Goal: Check status: Check status

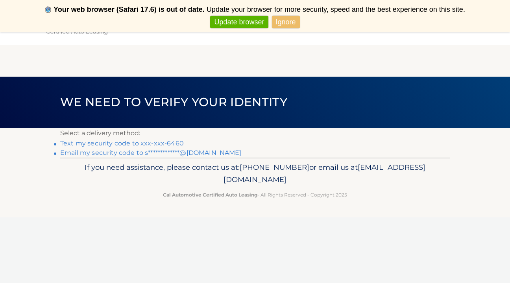
click at [243, 24] on link "Update browser" at bounding box center [239, 22] width 58 height 13
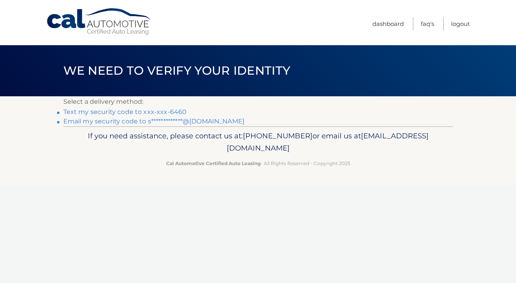
click at [133, 110] on link "Text my security code to xxx-xxx-6460" at bounding box center [124, 111] width 123 height 7
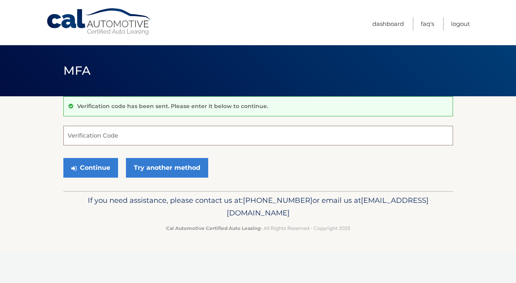
click at [175, 141] on input "Verification Code" at bounding box center [257, 136] width 389 height 20
type input "279243"
click at [102, 170] on button "Continue" at bounding box center [90, 168] width 55 height 20
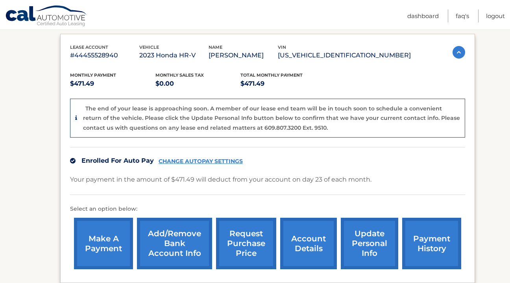
scroll to position [196, 0]
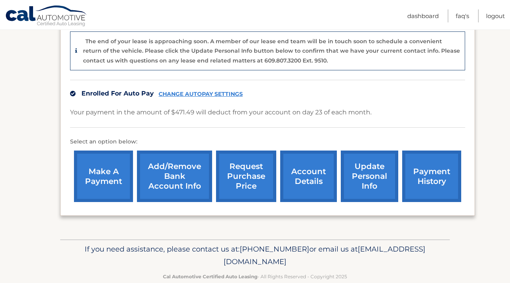
click at [320, 176] on link "account details" at bounding box center [308, 177] width 57 height 52
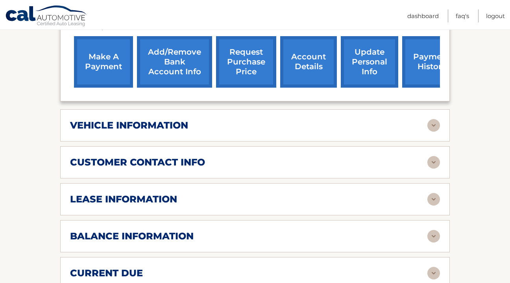
scroll to position [314, 0]
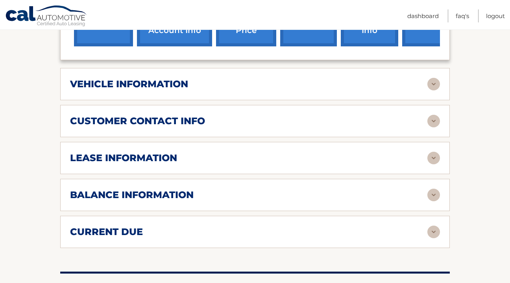
click at [439, 125] on img at bounding box center [433, 121] width 13 height 13
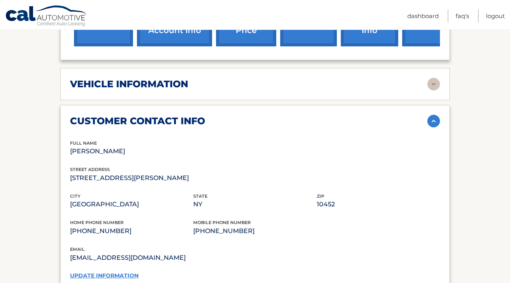
click at [439, 126] on img at bounding box center [433, 121] width 13 height 13
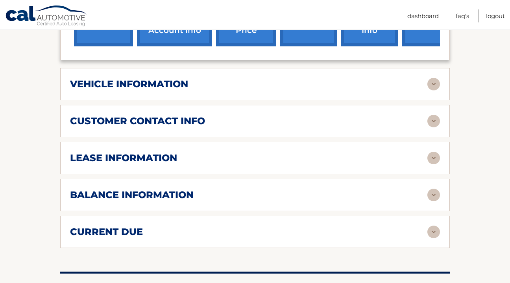
click at [428, 154] on img at bounding box center [433, 158] width 13 height 13
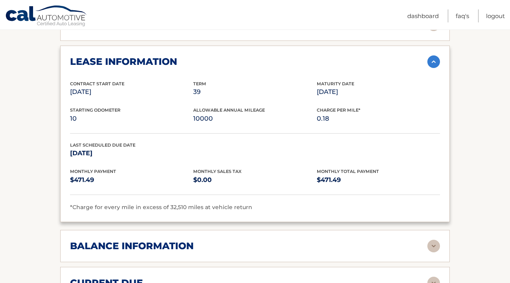
scroll to position [526, 0]
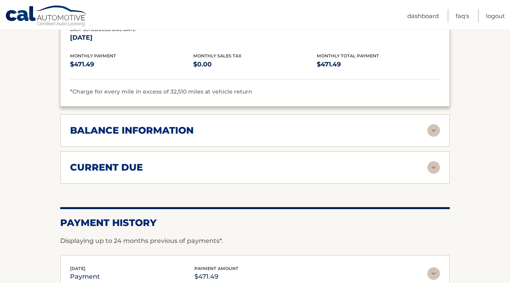
click at [435, 125] on img at bounding box center [433, 130] width 13 height 13
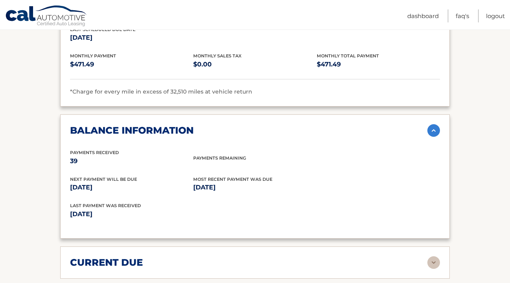
click at [435, 125] on img at bounding box center [433, 130] width 13 height 13
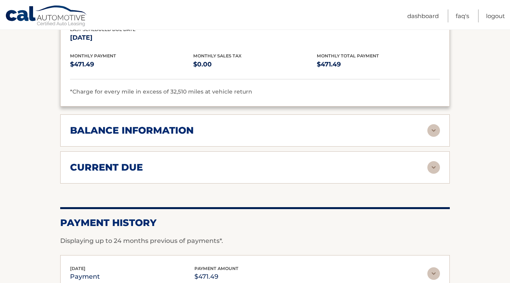
click at [436, 165] on img at bounding box center [433, 167] width 13 height 13
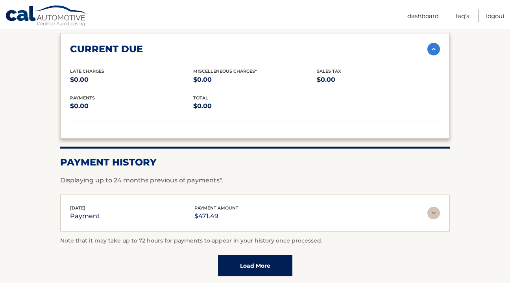
scroll to position [659, 0]
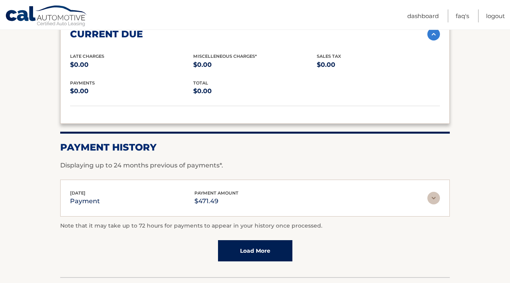
click at [250, 246] on link "Load More" at bounding box center [255, 250] width 74 height 21
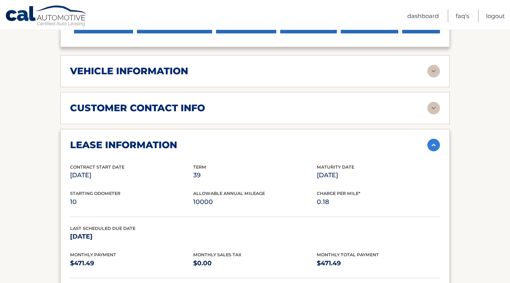
scroll to position [266, 0]
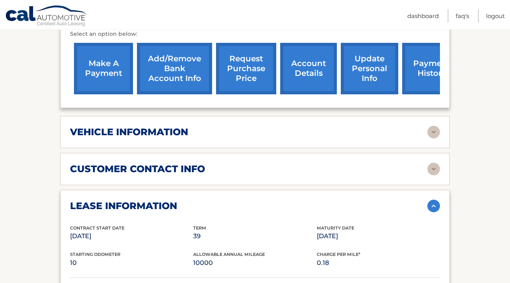
click at [436, 166] on img at bounding box center [433, 169] width 13 height 13
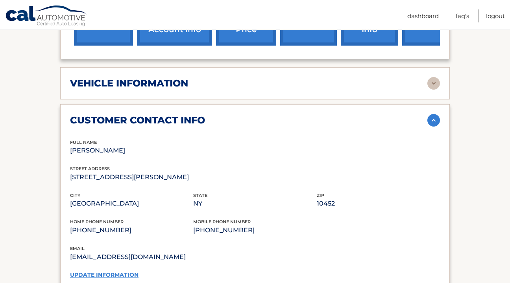
scroll to position [274, 0]
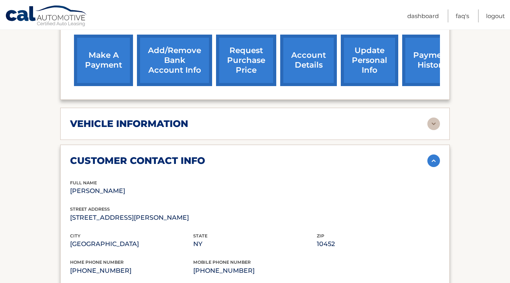
click at [432, 125] on img at bounding box center [433, 124] width 13 height 13
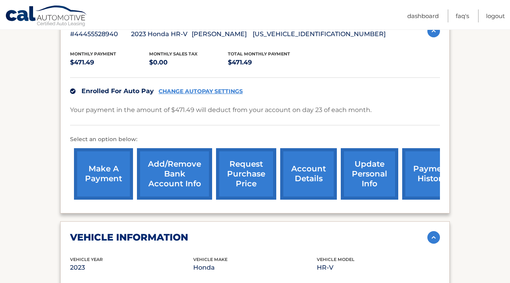
scroll to position [0, 0]
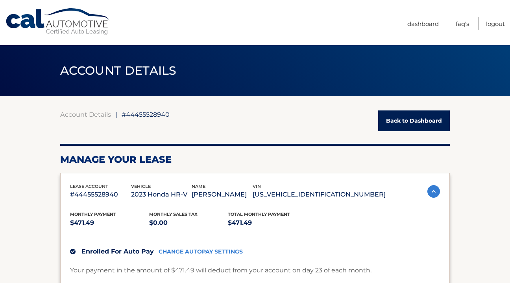
click at [390, 124] on link "Back to Dashboard" at bounding box center [414, 120] width 72 height 21
